Goal: Task Accomplishment & Management: Use online tool/utility

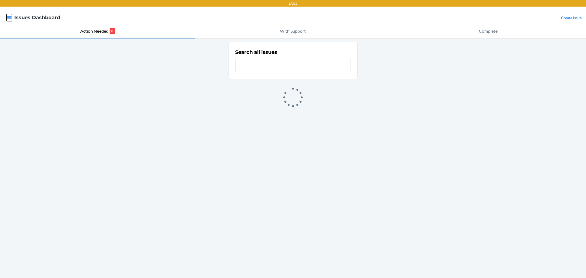
click at [11, 20] on icon "button" at bounding box center [9, 17] width 5 height 5
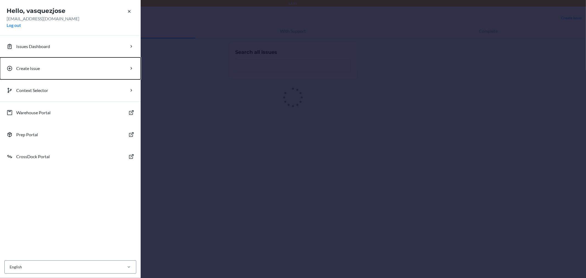
click at [36, 67] on p "Create Issue" at bounding box center [28, 68] width 24 height 7
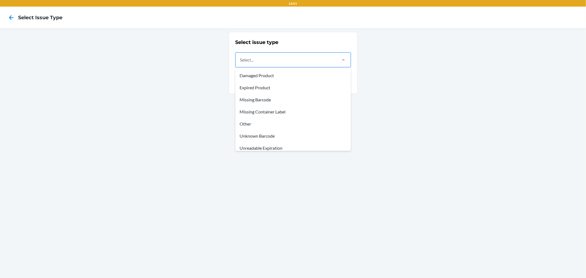
click at [292, 61] on div "Select..." at bounding box center [286, 60] width 101 height 14
click at [241, 61] on input "option Damaged Product focused, 1 of 8. 8 results available. Use Up and Down to…" at bounding box center [240, 60] width 1 height 7
click at [269, 90] on div "Expired Product" at bounding box center [293, 88] width 113 height 12
click at [241, 63] on input "option Expired Product focused, 2 of 8. 8 results available. Use Up and Down to…" at bounding box center [240, 60] width 1 height 7
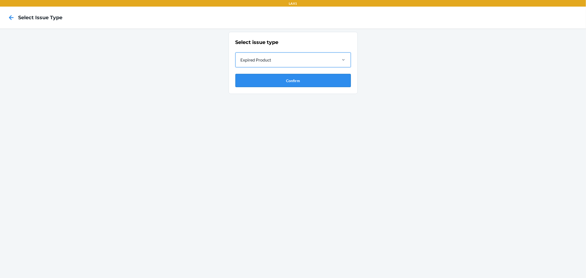
click at [282, 81] on button "Confirm" at bounding box center [293, 80] width 115 height 13
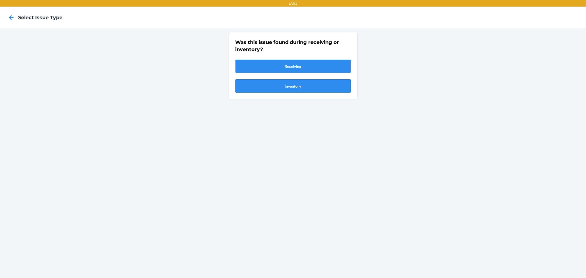
click at [301, 84] on button "Inventory" at bounding box center [293, 85] width 115 height 13
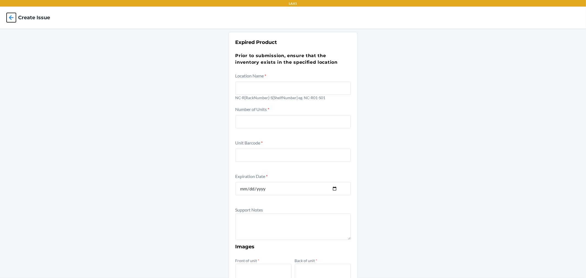
click at [12, 20] on icon at bounding box center [11, 17] width 9 height 9
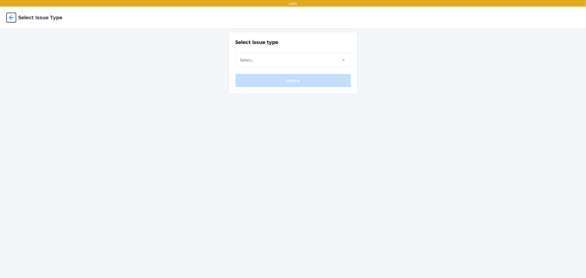
click at [12, 20] on icon at bounding box center [11, 17] width 9 height 9
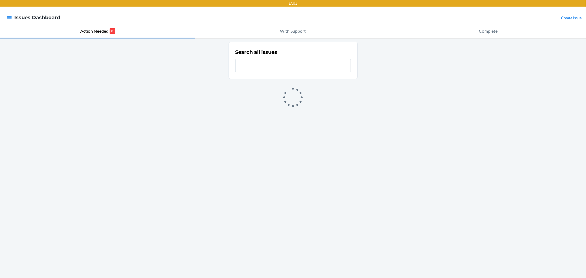
click at [315, 71] on input "text" at bounding box center [293, 65] width 115 height 13
click at [7, 17] on icon "button" at bounding box center [9, 17] width 5 height 5
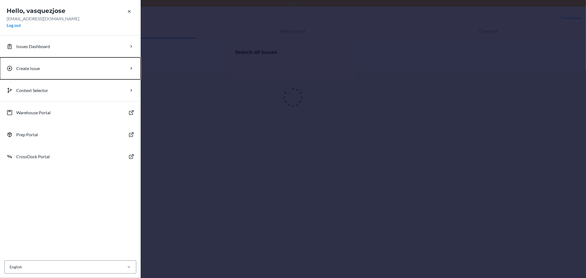
click at [35, 71] on p "Create Issue" at bounding box center [28, 68] width 24 height 7
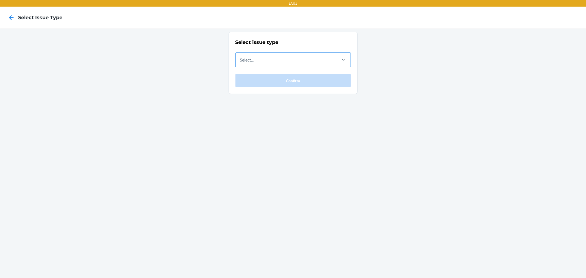
click at [329, 53] on div "Select..." at bounding box center [286, 60] width 101 height 14
click at [241, 57] on input "Select..." at bounding box center [240, 60] width 1 height 7
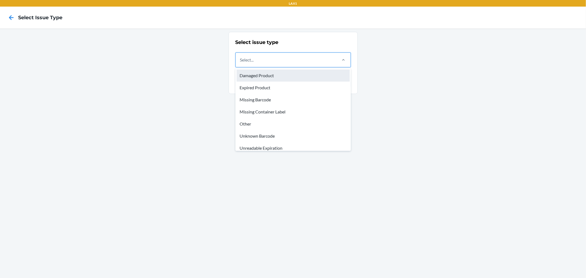
click at [276, 74] on div "Damaged Product" at bounding box center [293, 76] width 113 height 12
click at [241, 63] on input "option Damaged Product focused, 1 of 8. 8 results available. Use Up and Down to…" at bounding box center [240, 60] width 1 height 7
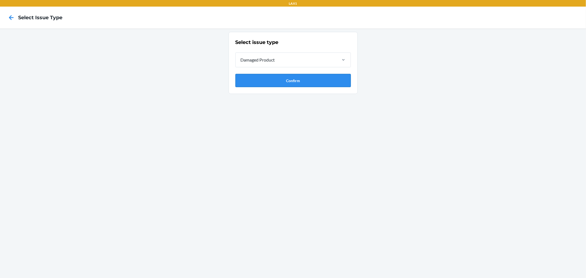
click at [285, 76] on button "Confirm" at bounding box center [293, 80] width 115 height 13
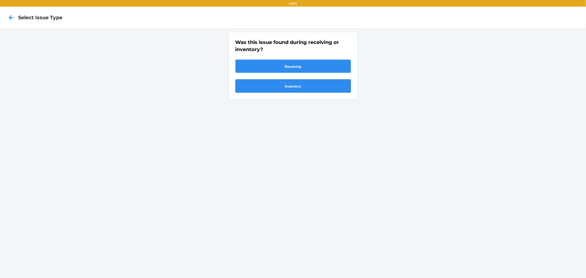
click at [295, 84] on button "Inventory" at bounding box center [293, 85] width 115 height 13
